Goal: Task Accomplishment & Management: Complete application form

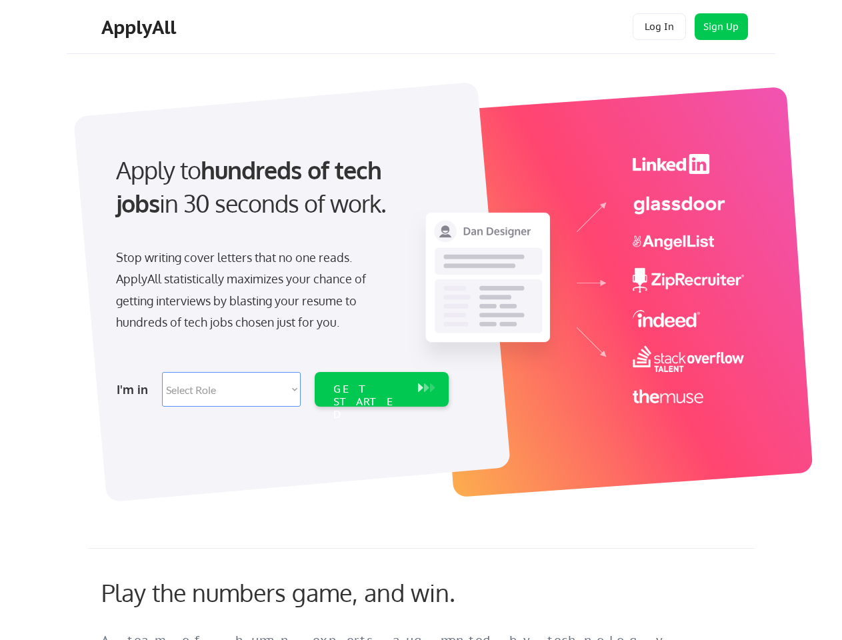
click at [421, 320] on div "Apply to hundreds of tech jobs in 30 seconds of work. Stop writing cover letter…" at bounding box center [281, 276] width 373 height 273
click at [423, 285] on div "Apply to hundreds of tech jobs in 30 seconds of work. Stop writing cover letter…" at bounding box center [281, 276] width 373 height 273
click at [281, 276] on div "Stop writing cover letters that no one reads. ApplyAll statistically maximizes …" at bounding box center [253, 290] width 274 height 87
click at [279, 198] on div "Apply to hundreds of tech jobs in 30 seconds of work." at bounding box center [280, 186] width 328 height 67
click at [253, 293] on div "Stop writing cover letters that no one reads. ApplyAll statistically maximizes …" at bounding box center [253, 290] width 274 height 87
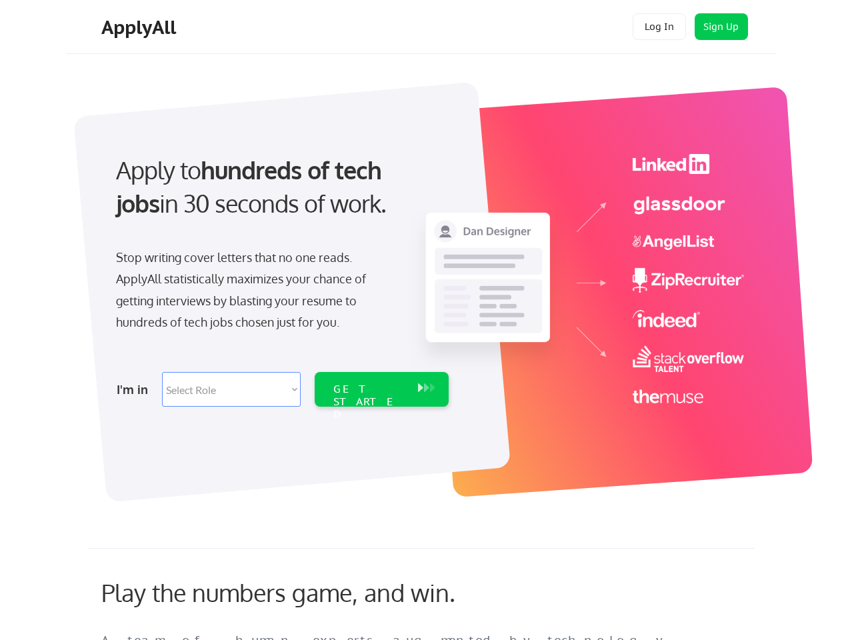
click at [281, 390] on select "Select Role Software Engineering Product Management Customer Success Sales UI/U…" at bounding box center [231, 389] width 139 height 35
click at [135, 390] on div "I'm in" at bounding box center [135, 389] width 37 height 21
click at [231, 390] on select "Select Role Software Engineering Product Management Customer Success Sales UI/U…" at bounding box center [231, 389] width 139 height 35
click at [382, 390] on div "GET STARTED" at bounding box center [369, 402] width 71 height 39
click at [369, 390] on div "GET STARTED" at bounding box center [369, 402] width 71 height 39
